Goal: Navigation & Orientation: Find specific page/section

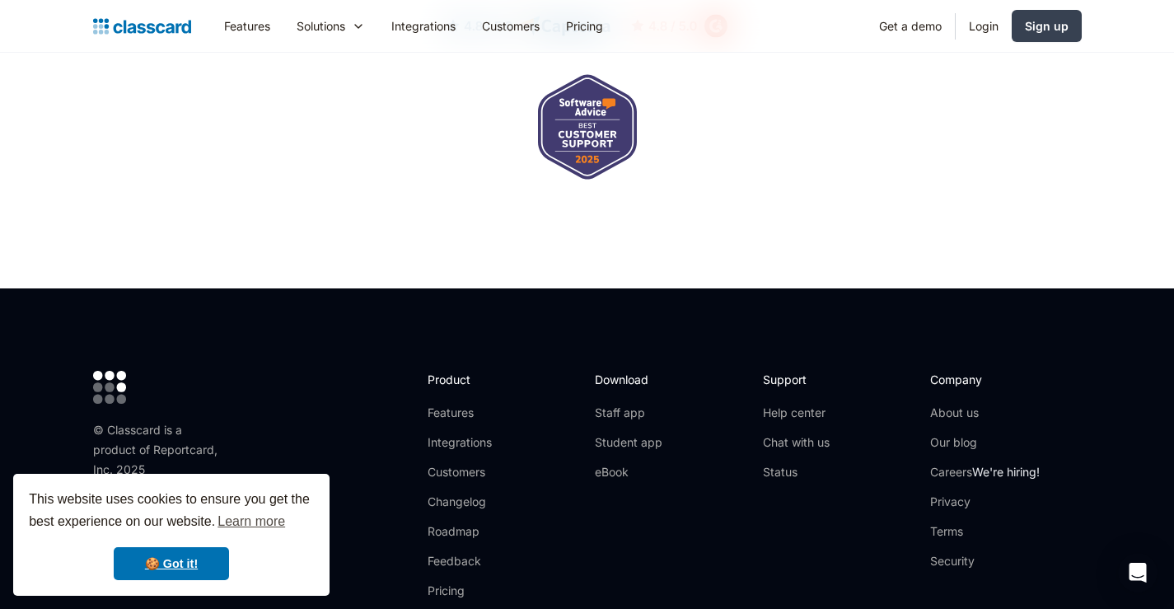
scroll to position [5564, 0]
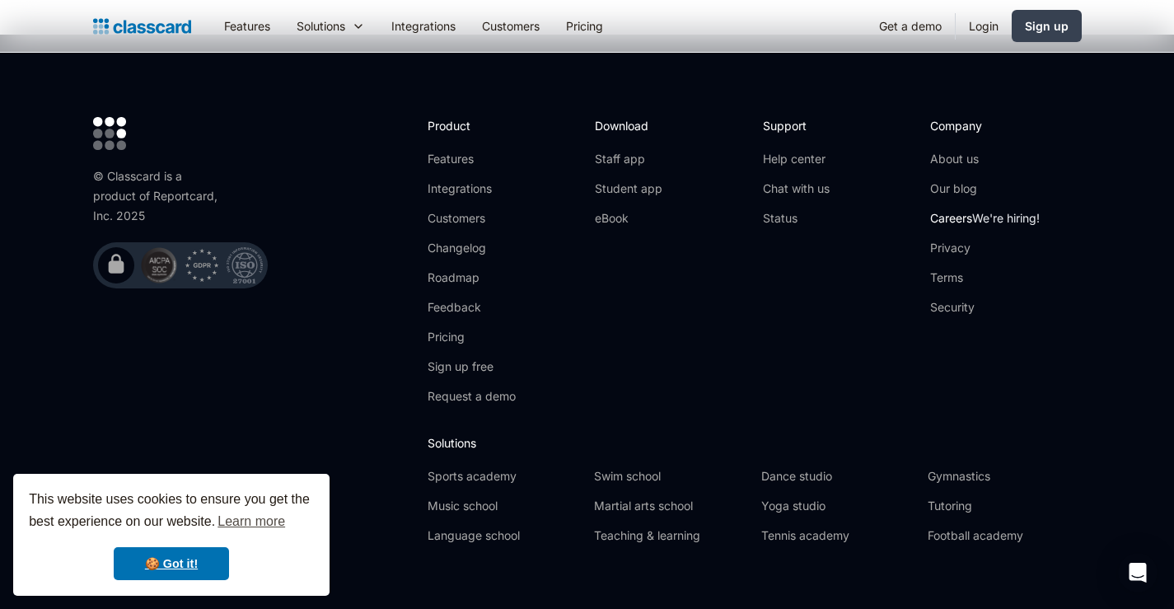
click at [961, 210] on link "Careers We're hiring!" at bounding box center [985, 218] width 110 height 16
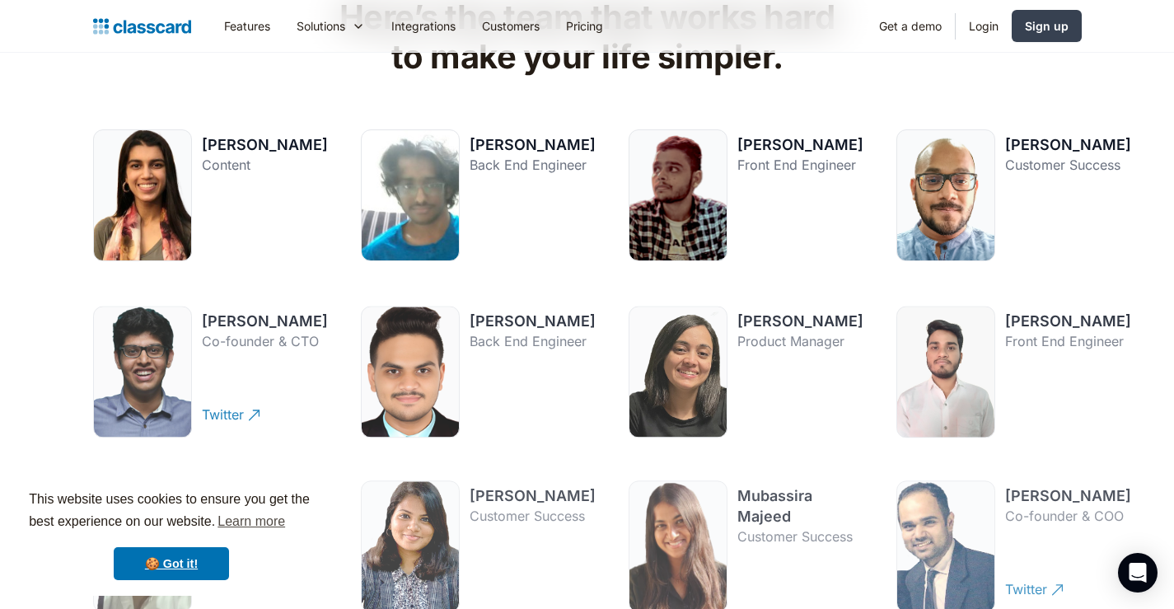
scroll to position [2307, 0]
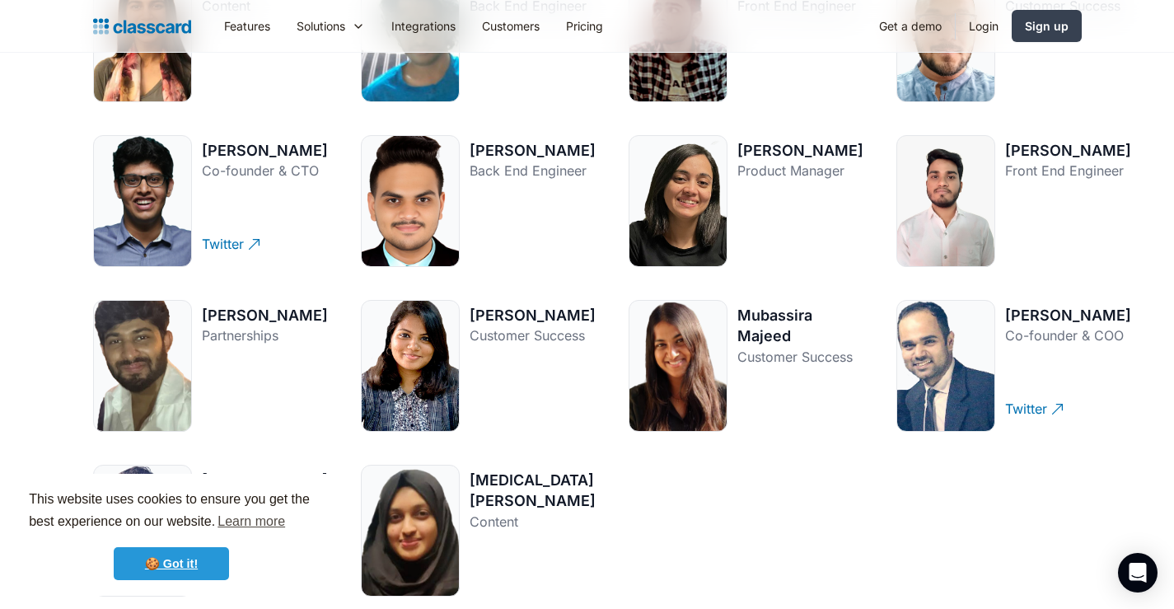
click at [161, 575] on link "🍪 Got it!" at bounding box center [171, 563] width 115 height 33
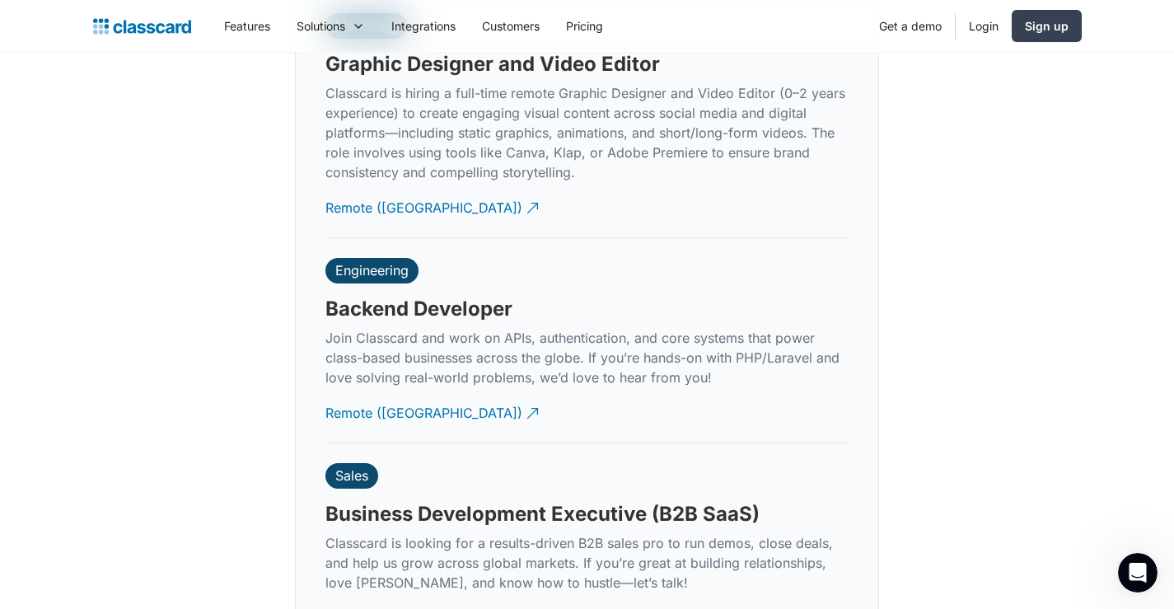
scroll to position [3872, 0]
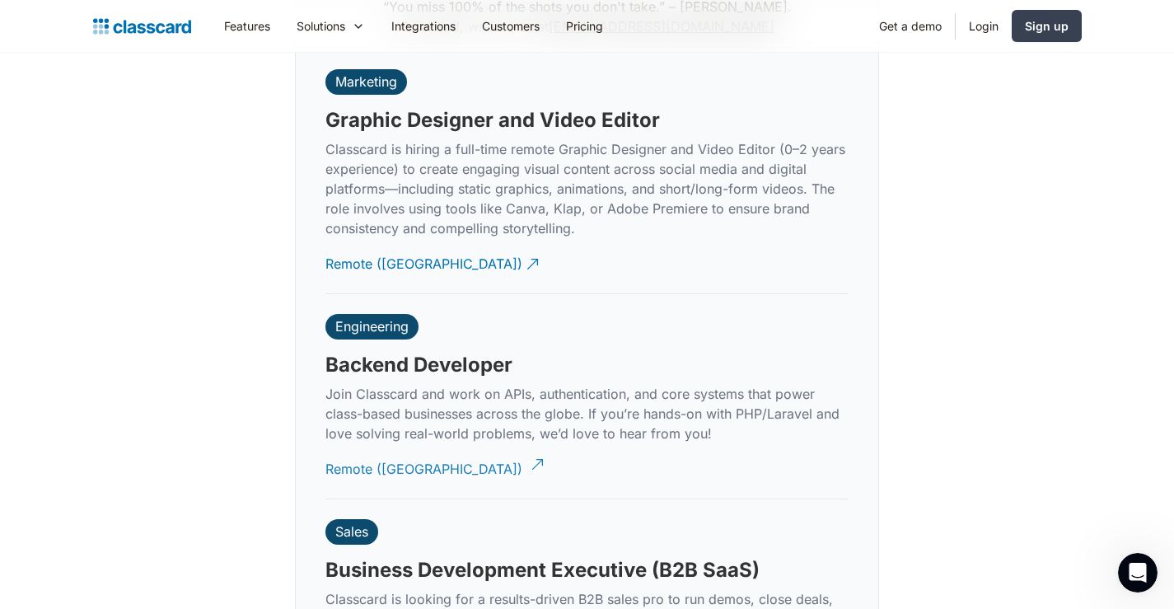
click at [348, 451] on div "Remote ([GEOGRAPHIC_DATA])" at bounding box center [423, 463] width 197 height 32
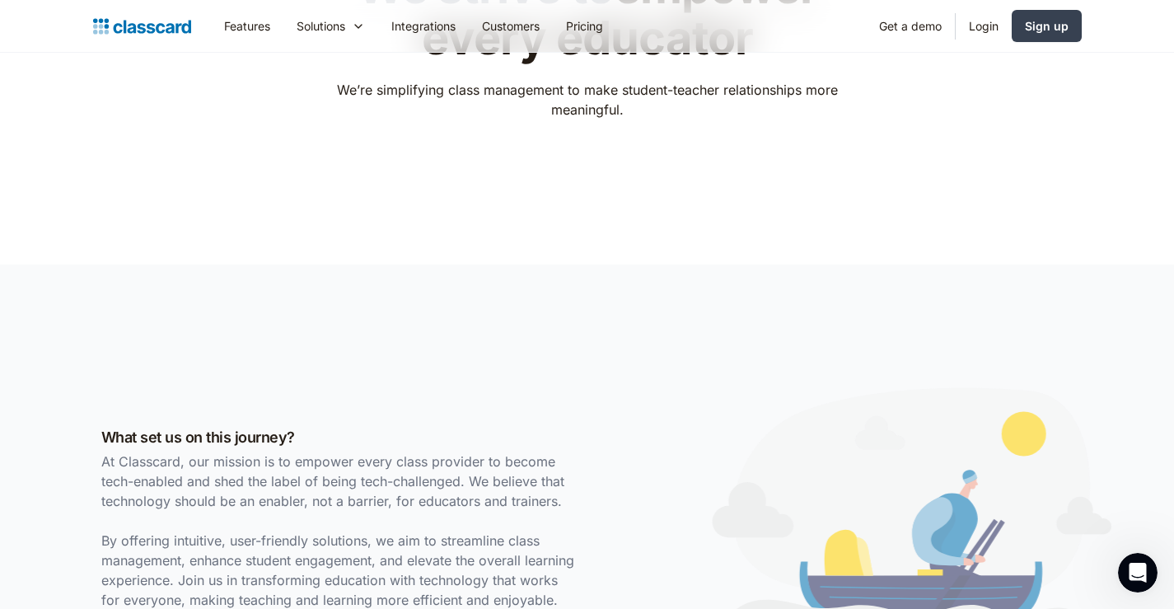
scroll to position [0, 0]
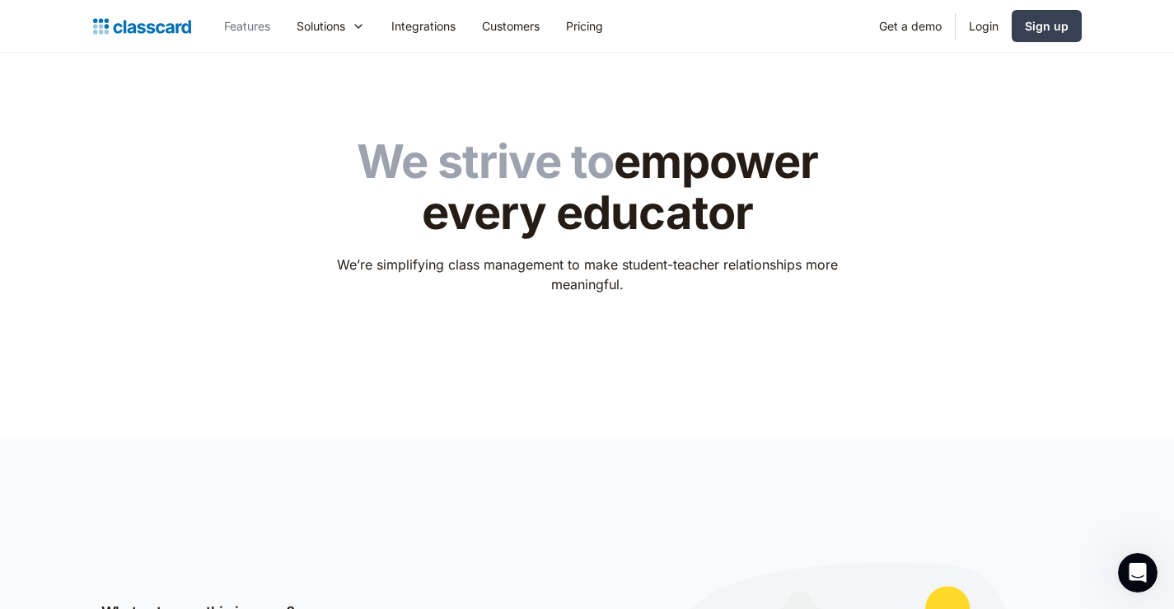
click at [242, 30] on link "Features" at bounding box center [247, 25] width 73 height 37
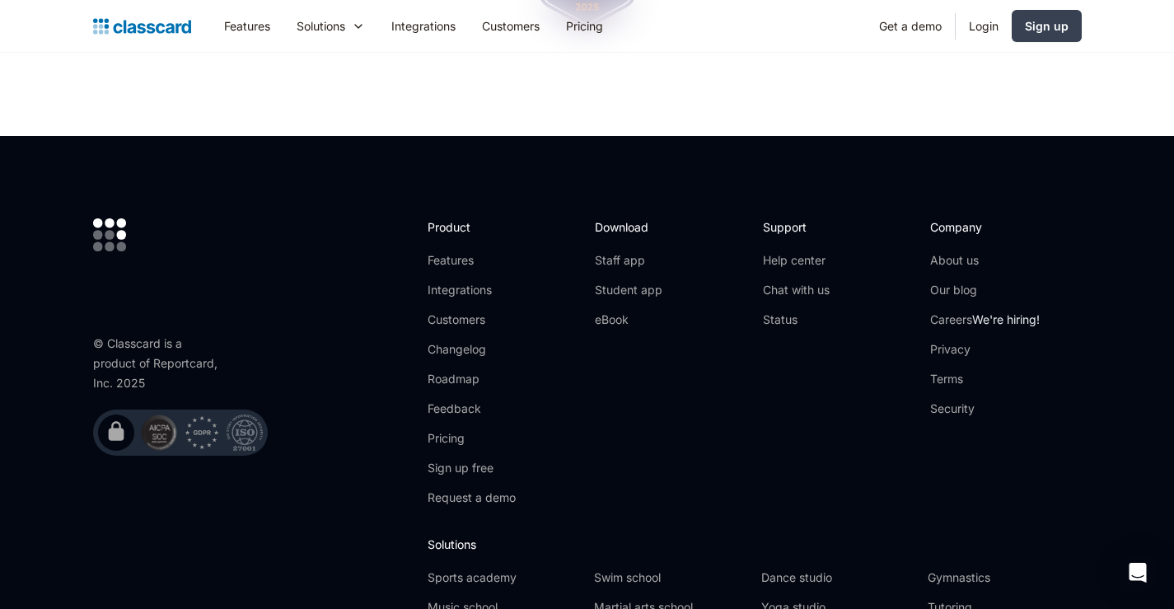
scroll to position [5148, 0]
